Goal: Task Accomplishment & Management: Manage account settings

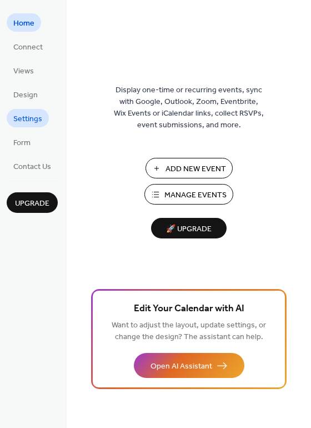
click at [24, 123] on span "Settings" at bounding box center [27, 119] width 29 height 12
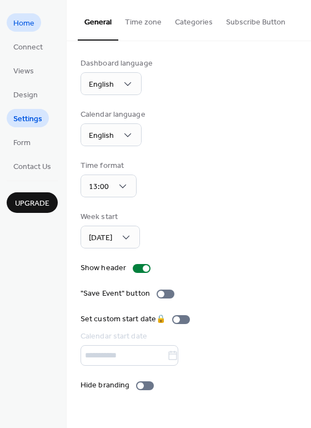
click at [25, 27] on span "Home" at bounding box center [23, 24] width 21 height 12
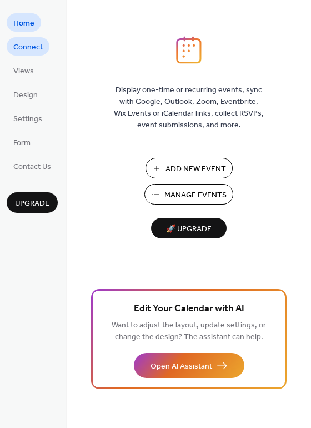
click at [29, 43] on span "Connect" at bounding box center [27, 48] width 29 height 12
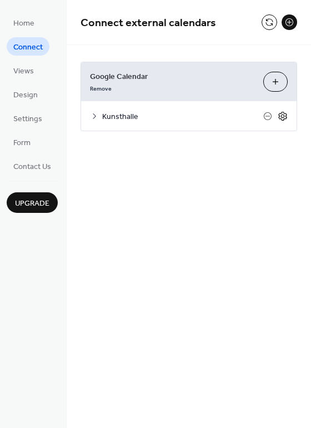
click at [280, 117] on icon at bounding box center [283, 116] width 10 height 10
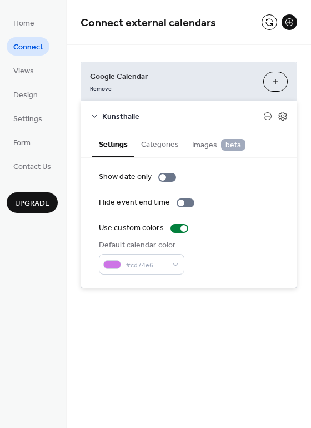
click at [165, 143] on button "Categories" at bounding box center [159, 144] width 51 height 26
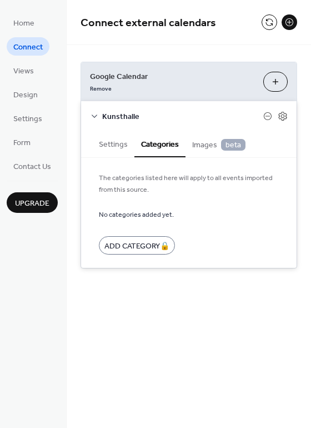
click at [103, 114] on span "Kunsthalle" at bounding box center [182, 117] width 161 height 12
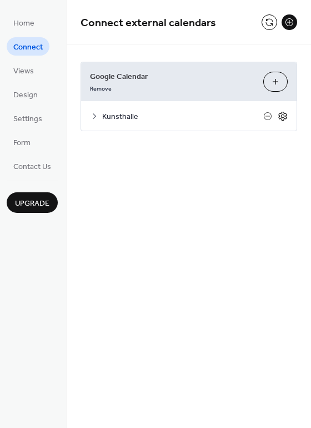
click at [281, 116] on icon at bounding box center [283, 116] width 4 height 4
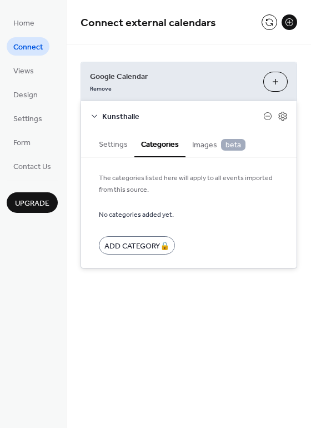
click at [93, 117] on icon at bounding box center [94, 116] width 9 height 9
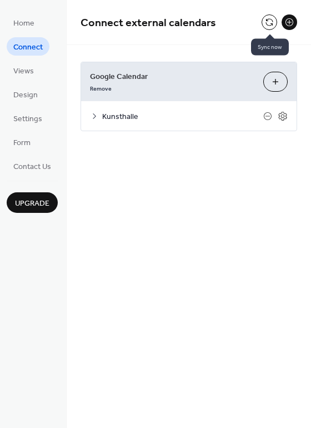
click at [272, 23] on button at bounding box center [270, 22] width 16 height 16
click at [34, 21] on link "Home" at bounding box center [24, 22] width 34 height 18
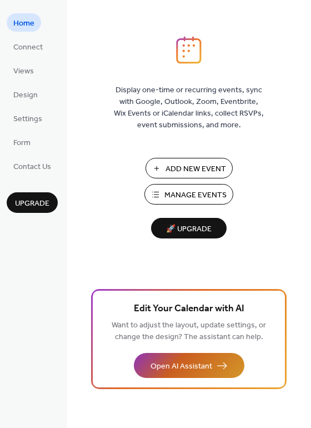
click at [168, 371] on span "Open AI Assistant" at bounding box center [182, 366] width 62 height 12
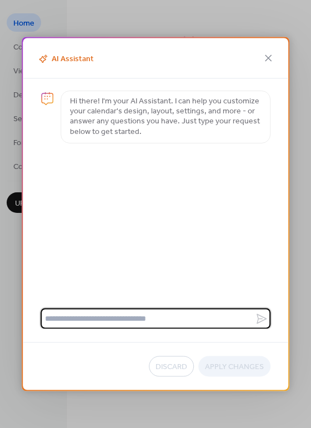
click at [123, 321] on textarea at bounding box center [148, 318] width 214 height 21
type textarea "**********"
click at [264, 319] on icon at bounding box center [262, 318] width 10 height 10
click at [255, 319] on textarea "**********" at bounding box center [148, 318] width 214 height 21
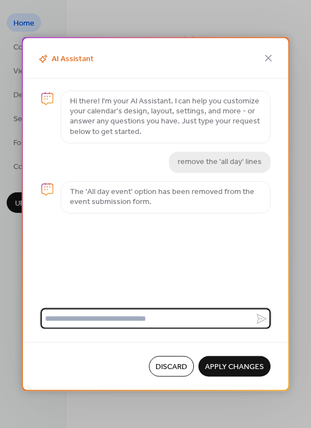
click at [236, 363] on span "Apply Changes" at bounding box center [234, 367] width 59 height 12
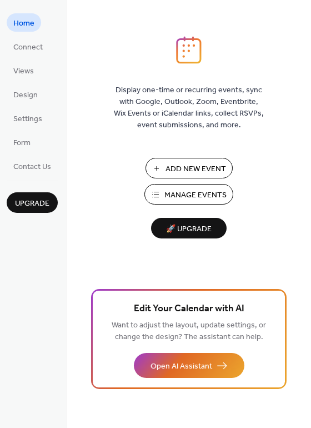
click at [168, 193] on span "Manage Events" at bounding box center [195, 195] width 62 height 12
click at [32, 162] on span "Contact Us" at bounding box center [32, 167] width 38 height 12
click at [35, 68] on link "Views" at bounding box center [24, 70] width 34 height 18
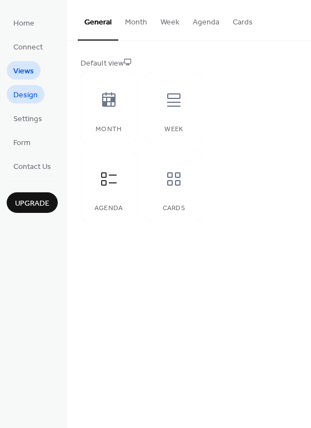
click at [22, 94] on span "Design" at bounding box center [25, 95] width 24 height 12
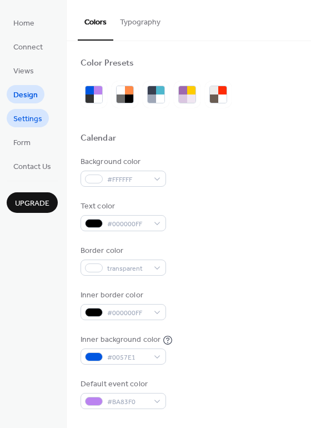
click at [26, 117] on span "Settings" at bounding box center [27, 119] width 29 height 12
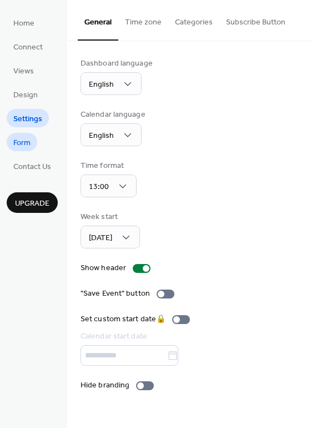
click at [12, 146] on link "Form" at bounding box center [22, 142] width 31 height 18
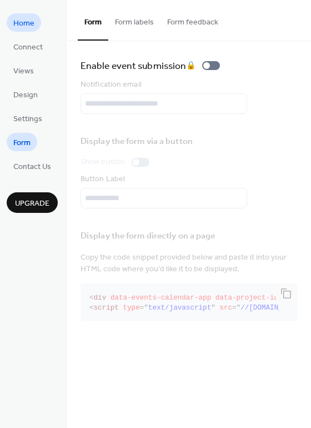
click at [29, 26] on span "Home" at bounding box center [23, 24] width 21 height 12
